Goal: Task Accomplishment & Management: Manage account settings

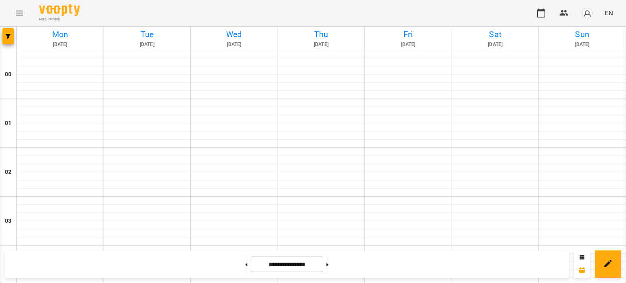
scroll to position [800, 0]
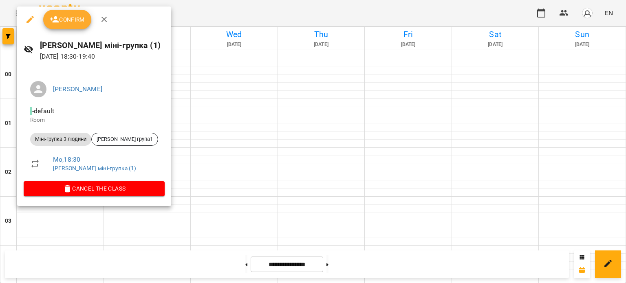
click at [70, 15] on span "Confirm" at bounding box center [67, 20] width 35 height 10
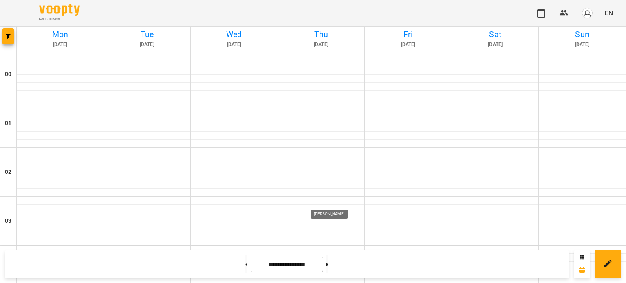
scroll to position [656, 0]
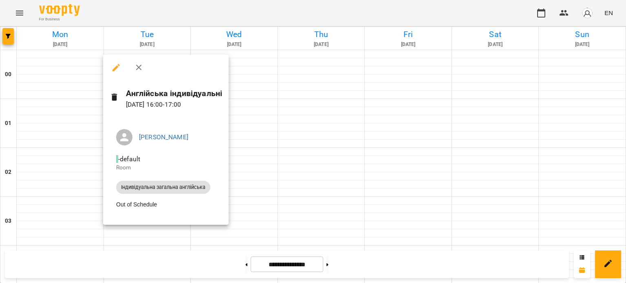
click at [132, 66] on button "button" at bounding box center [139, 68] width 20 height 20
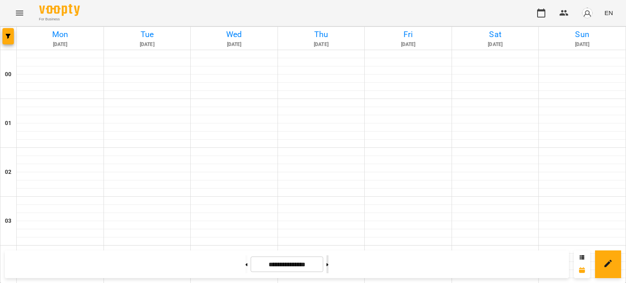
scroll to position [689, 0]
click at [328, 261] on button at bounding box center [327, 264] width 2 height 18
click at [245, 262] on button at bounding box center [246, 264] width 2 height 18
type input "**********"
